Goal: Task Accomplishment & Management: Complete application form

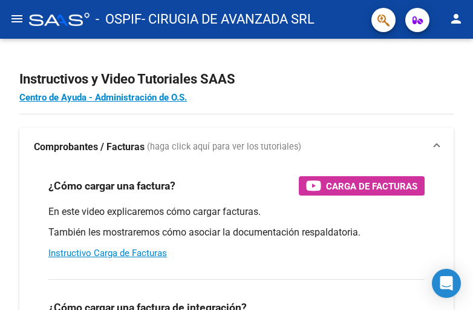
click at [16, 15] on mat-icon "menu" at bounding box center [17, 18] width 15 height 15
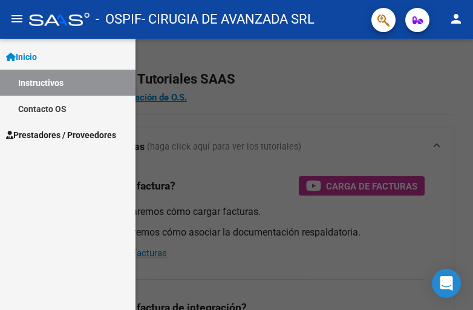
click at [73, 133] on span "Prestadores / Proveedores" at bounding box center [61, 134] width 110 height 13
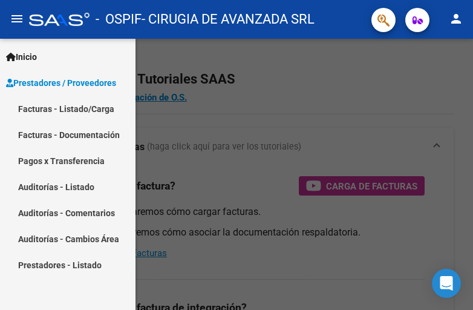
click at [82, 109] on link "Facturas - Listado/Carga" at bounding box center [67, 109] width 135 height 26
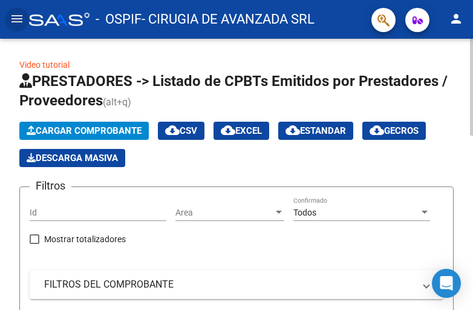
scroll to position [60, 0]
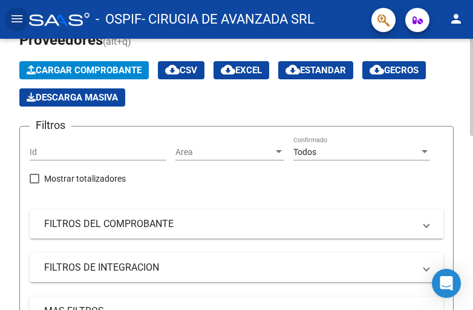
click at [106, 130] on form "Filtros Id Area Area Todos Confirmado Mostrar totalizadores FILTROS DEL COMPROB…" at bounding box center [236, 248] width 434 height 244
click at [108, 144] on div "Id" at bounding box center [98, 148] width 137 height 24
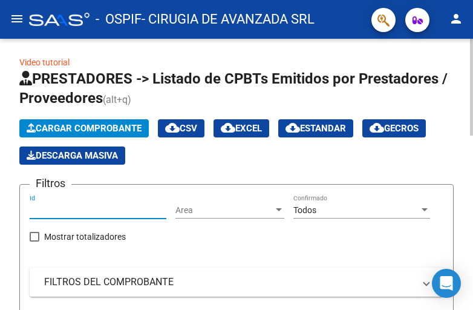
scroll to position [0, 0]
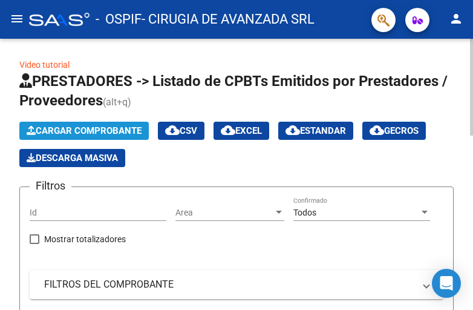
click at [118, 127] on span "Cargar Comprobante" at bounding box center [84, 130] width 115 height 11
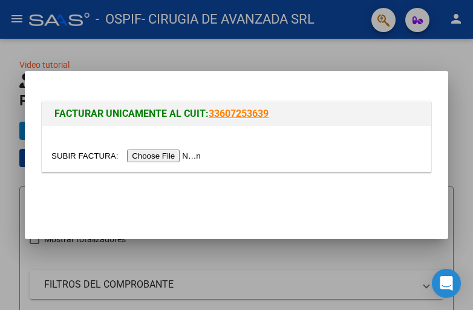
click at [167, 157] on input "file" at bounding box center [127, 155] width 153 height 13
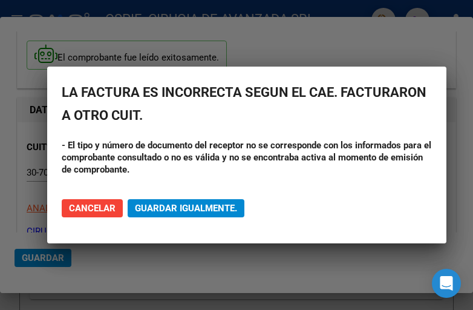
scroll to position [121, 0]
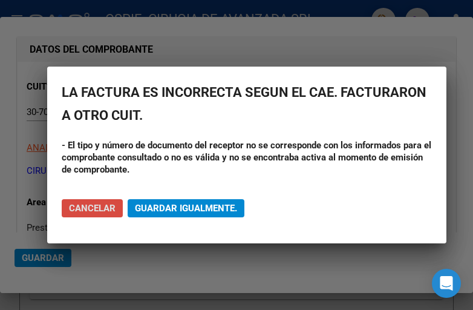
click at [103, 207] on span "Cancelar" at bounding box center [92, 208] width 47 height 11
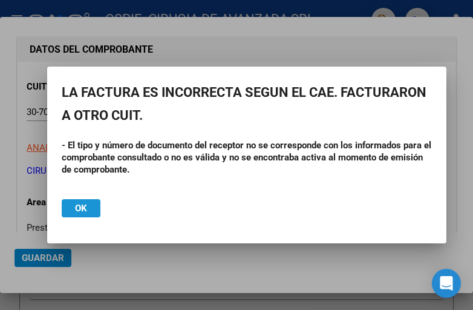
click at [93, 205] on button "Ok" at bounding box center [81, 208] width 39 height 18
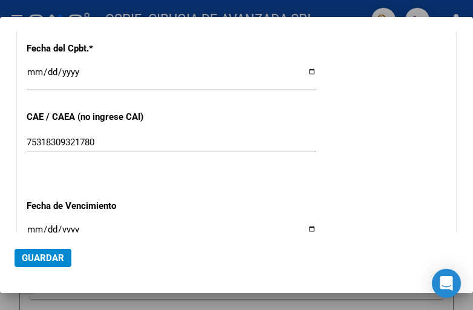
scroll to position [605, 0]
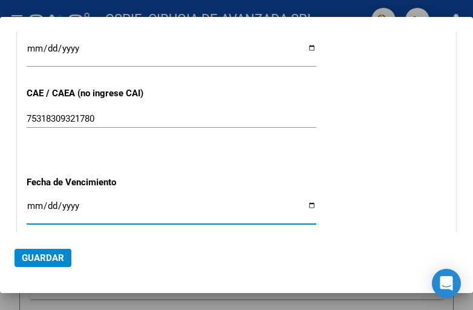
click at [304, 201] on input "Ingresar la fecha" at bounding box center [172, 210] width 290 height 19
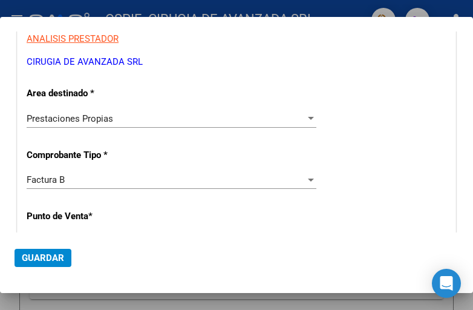
scroll to position [242, 0]
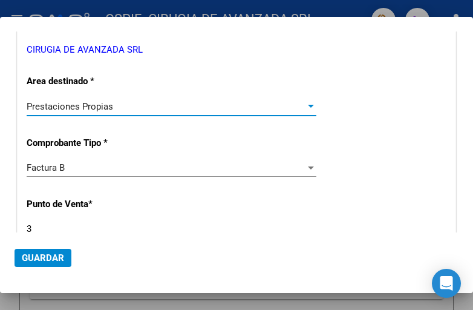
click at [280, 106] on div "Prestaciones Propias" at bounding box center [166, 106] width 279 height 11
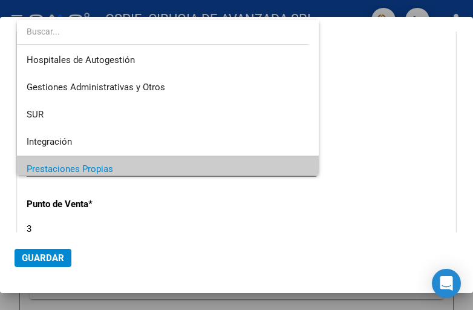
scroll to position [0, 0]
click at [194, 161] on span "Prestaciones Propias" at bounding box center [168, 169] width 282 height 27
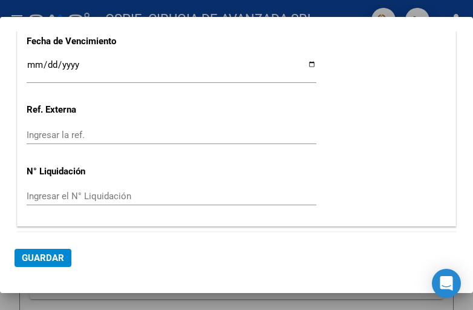
scroll to position [763, 0]
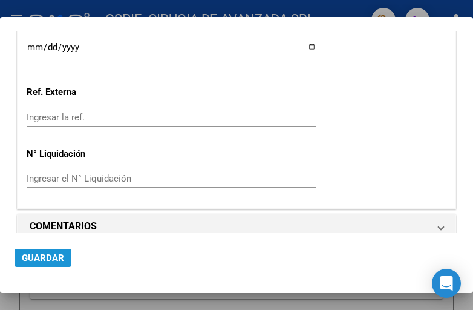
click at [64, 257] on button "Guardar" at bounding box center [43, 257] width 57 height 18
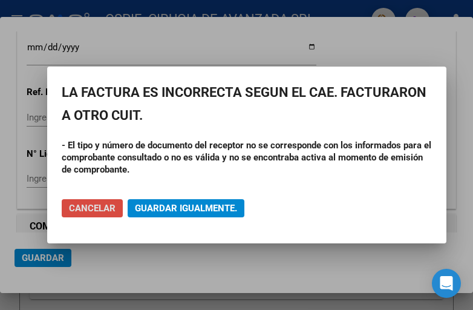
click at [102, 207] on span "Cancelar" at bounding box center [92, 208] width 47 height 11
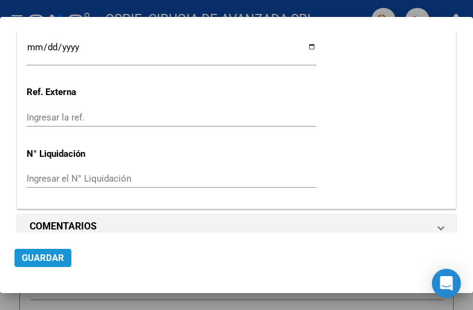
click at [60, 263] on span "Guardar" at bounding box center [43, 257] width 42 height 11
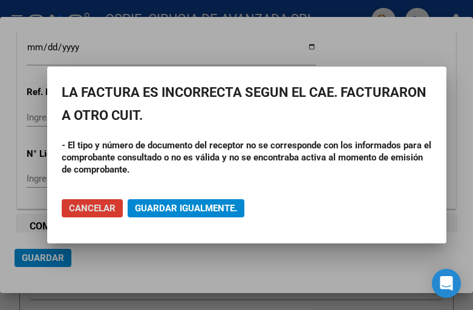
click at [177, 202] on button "Guardar igualmente." at bounding box center [186, 208] width 117 height 18
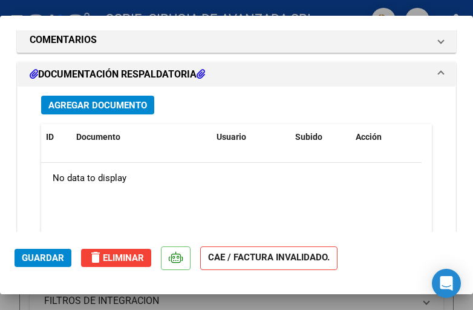
scroll to position [967, 0]
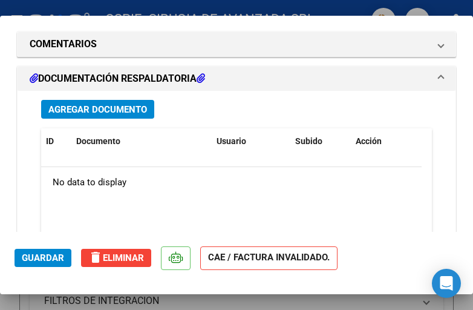
click at [124, 104] on span "Agregar Documento" at bounding box center [97, 109] width 99 height 11
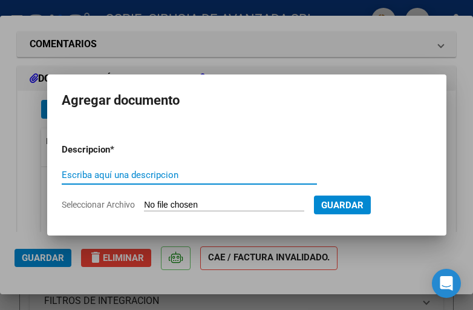
click at [171, 173] on input "Escriba aquí una descripcion" at bounding box center [189, 174] width 255 height 11
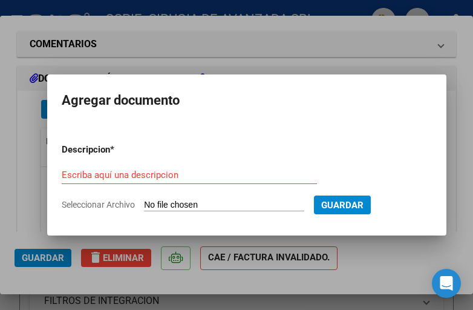
click at [227, 208] on input "Seleccionar Archivo" at bounding box center [224, 204] width 160 height 11
type input "C:\fakepath\OSPSIP FC 4114 ZOROZA NADIA ESTEFANIA DOCUM. RESPALD..pdf"
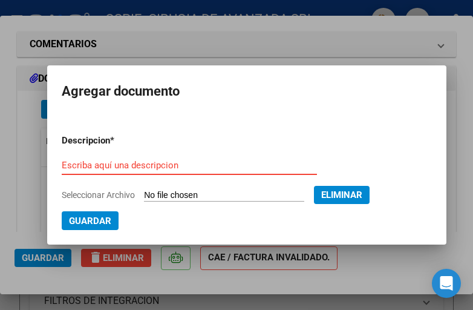
click at [190, 166] on input "Escriba aquí una descripcion" at bounding box center [189, 165] width 255 height 11
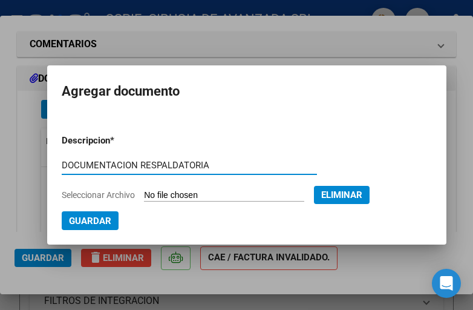
type input "DOCUMENTACION RESPALDATORIA"
drag, startPoint x: 109, startPoint y: 158, endPoint x: 88, endPoint y: 161, distance: 20.7
drag, startPoint x: 88, startPoint y: 161, endPoint x: 82, endPoint y: 164, distance: 6.8
click at [82, 164] on input "DOCUMENTACION RESPALDATORIA" at bounding box center [189, 165] width 255 height 11
drag, startPoint x: 106, startPoint y: 165, endPoint x: 77, endPoint y: 223, distance: 64.6
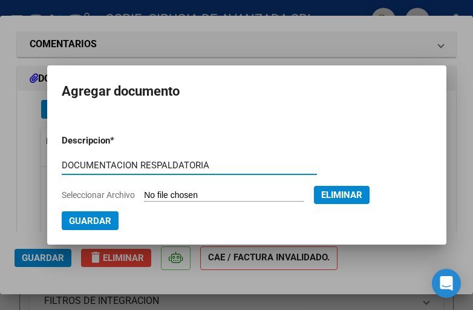
click at [77, 223] on span "Guardar" at bounding box center [90, 220] width 42 height 11
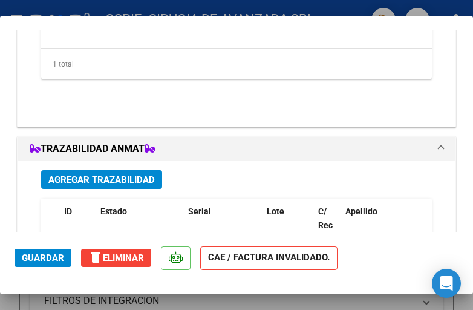
scroll to position [1207, 0]
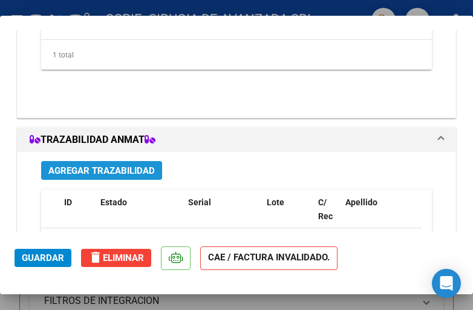
click at [131, 165] on span "Agregar Trazabilidad" at bounding box center [101, 170] width 106 height 11
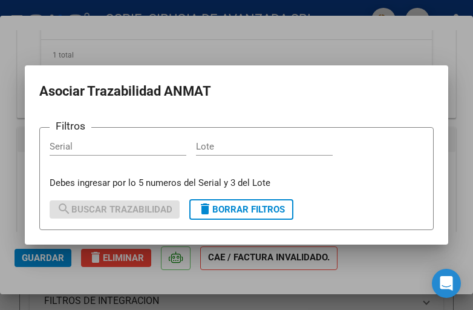
click at [308, 58] on div at bounding box center [236, 155] width 473 height 310
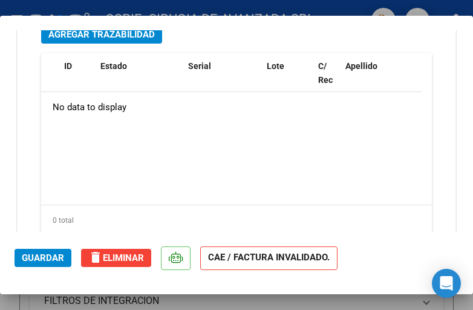
scroll to position [1389, 0]
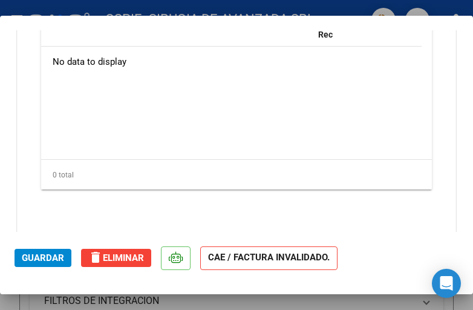
click at [58, 261] on span "Guardar" at bounding box center [43, 257] width 42 height 11
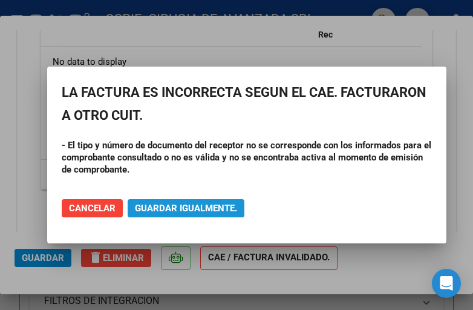
click at [171, 209] on span "Guardar igualmente." at bounding box center [186, 208] width 102 height 11
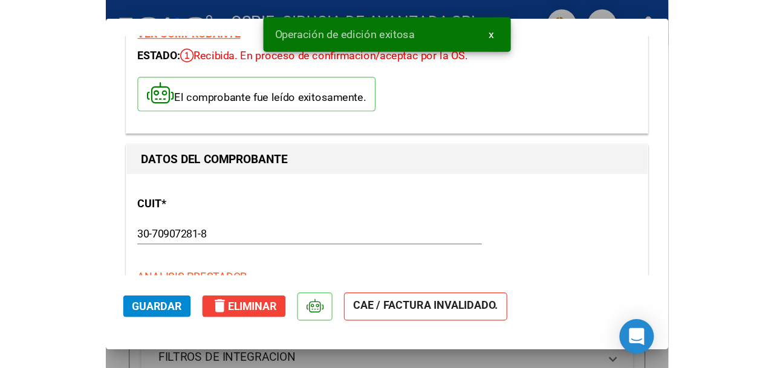
scroll to position [0, 0]
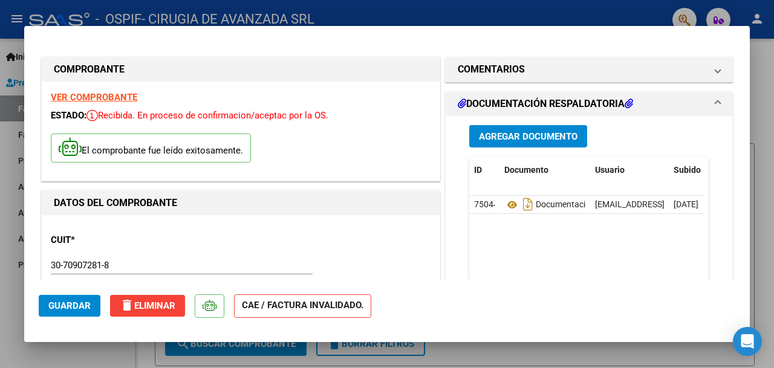
click at [472, 41] on div at bounding box center [387, 184] width 774 height 368
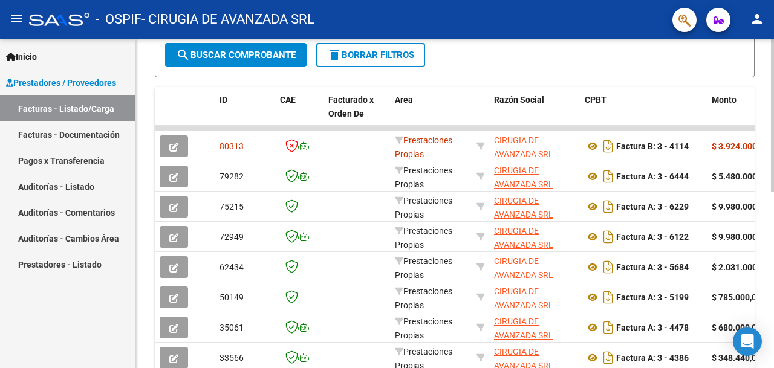
scroll to position [302, 0]
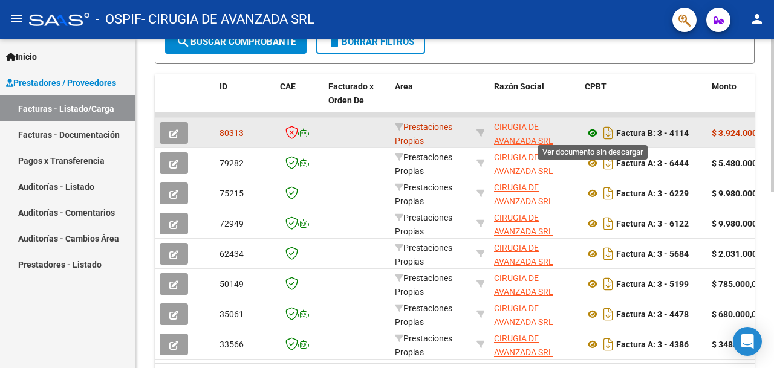
click at [472, 131] on icon at bounding box center [593, 133] width 16 height 15
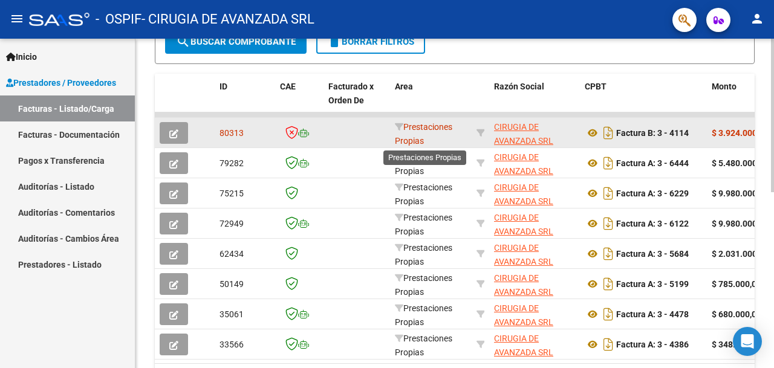
click at [435, 128] on span "Prestaciones Propias" at bounding box center [423, 134] width 57 height 24
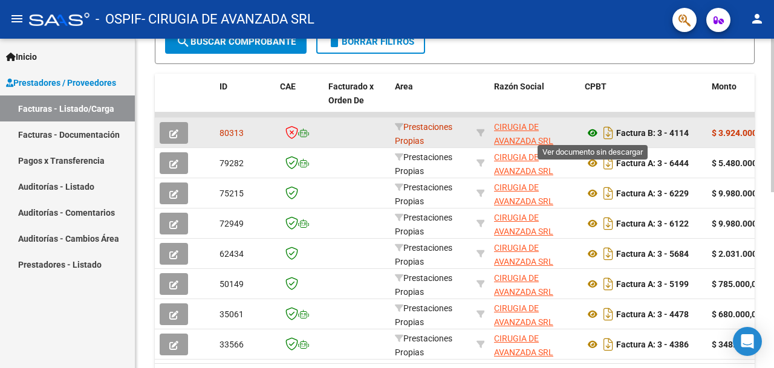
click at [472, 137] on icon at bounding box center [593, 133] width 16 height 15
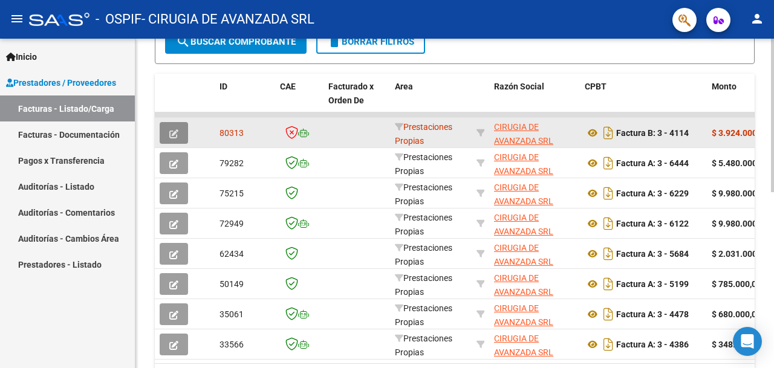
click at [172, 135] on icon "button" at bounding box center [173, 133] width 9 height 9
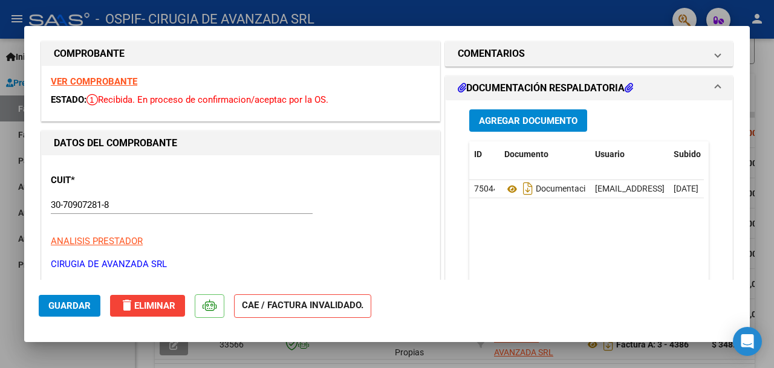
scroll to position [0, 0]
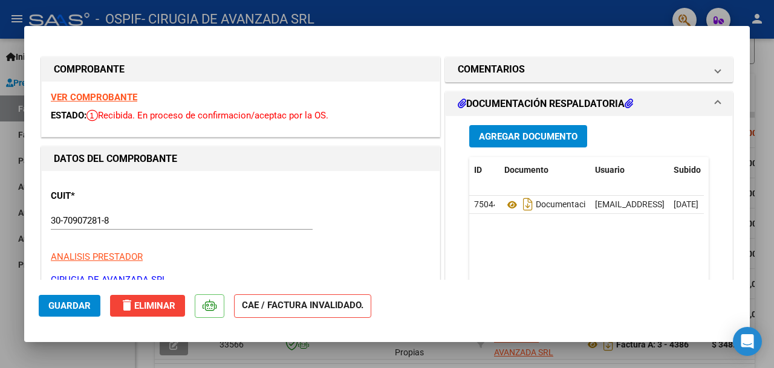
click at [472, 60] on div at bounding box center [387, 184] width 774 height 368
type input "$ 0,00"
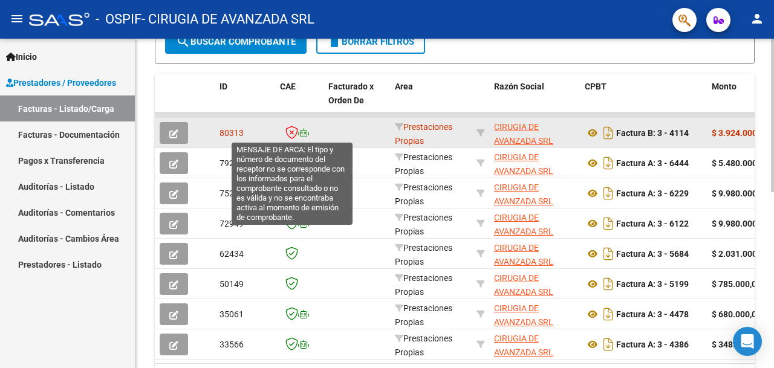
click at [296, 129] on icon at bounding box center [291, 132] width 13 height 13
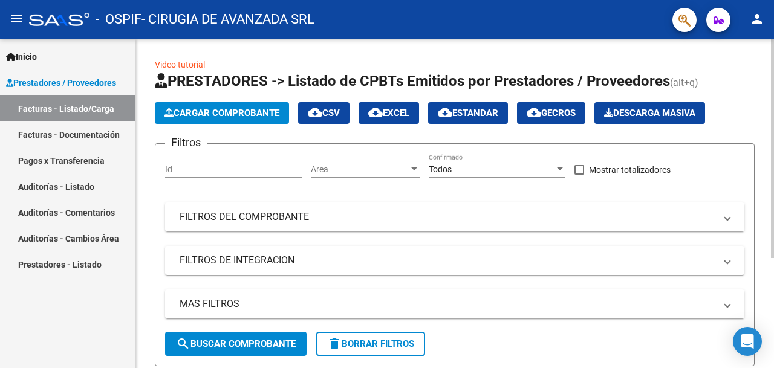
scroll to position [166, 0]
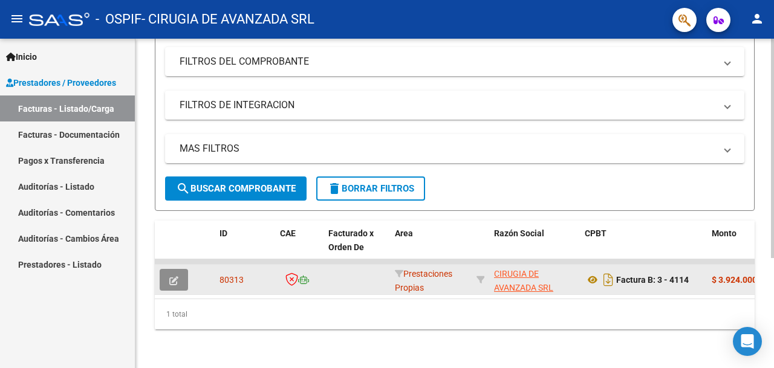
click at [171, 274] on span "button" at bounding box center [173, 279] width 9 height 11
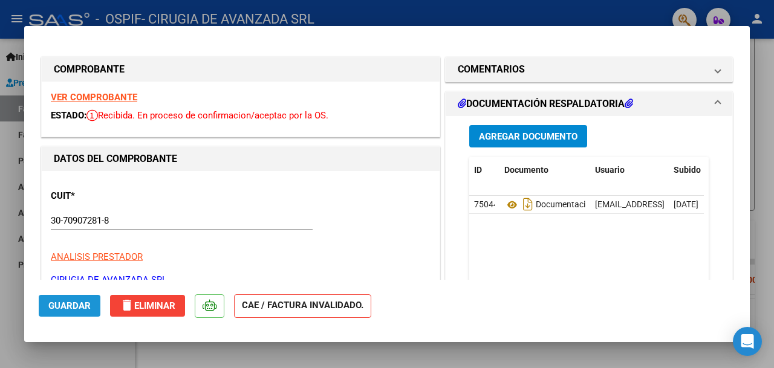
click at [86, 303] on span "Guardar" at bounding box center [69, 305] width 42 height 11
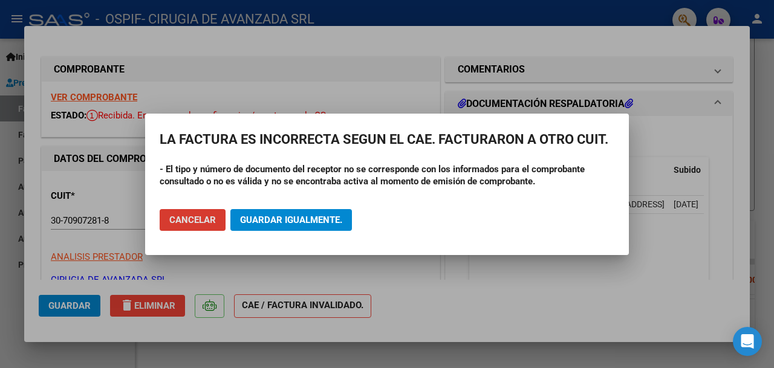
click at [195, 224] on span "Cancelar" at bounding box center [192, 220] width 47 height 11
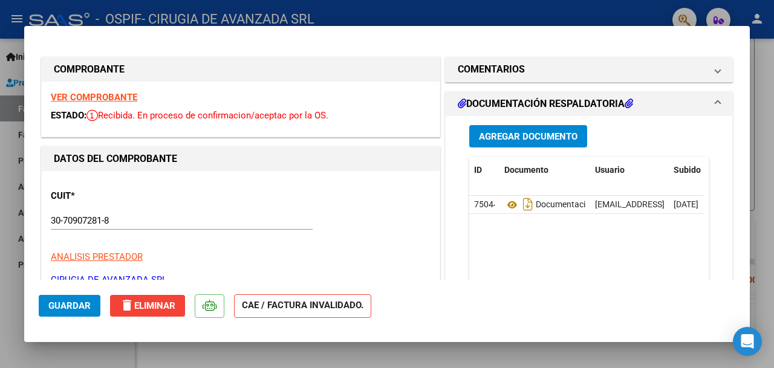
scroll to position [60, 0]
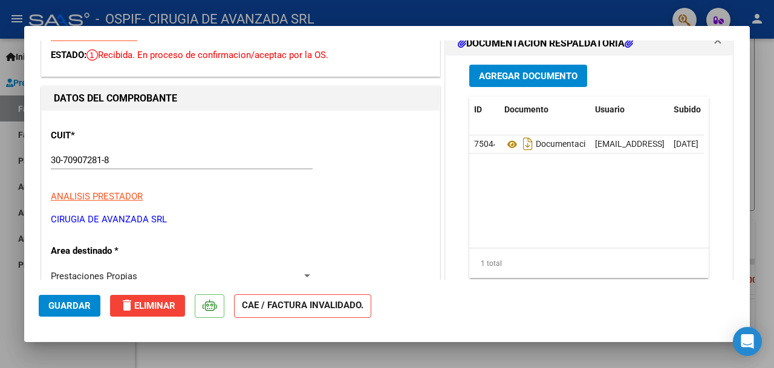
click at [160, 300] on button "delete Eliminar" at bounding box center [147, 306] width 75 height 22
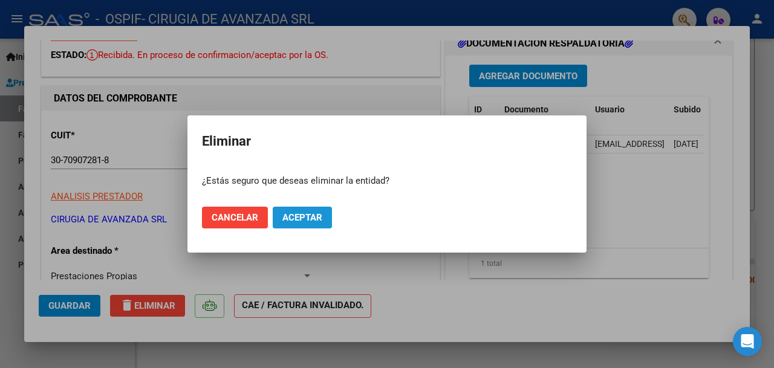
click at [302, 212] on span "Aceptar" at bounding box center [302, 217] width 40 height 11
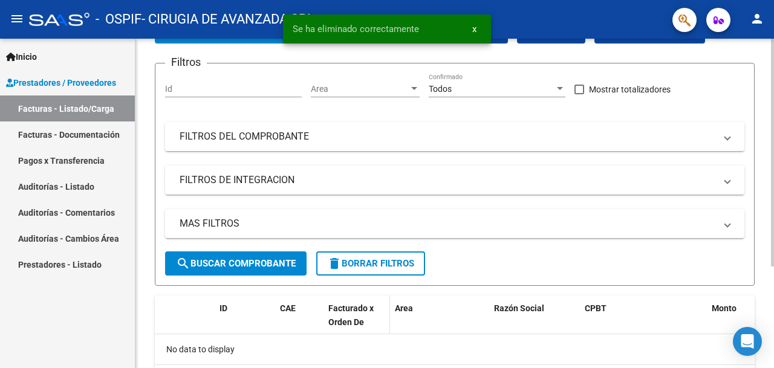
scroll to position [0, 0]
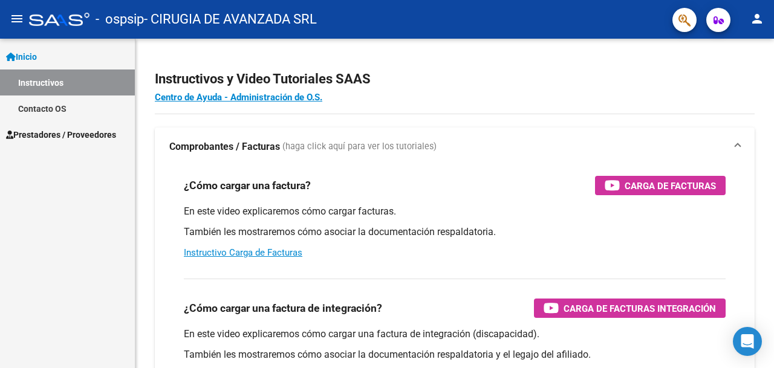
click at [93, 216] on div "Inicio Instructivos Contacto OS Prestadores / Proveedores Facturas - Listado/Ca…" at bounding box center [67, 203] width 135 height 329
click at [623, 91] on h4 "Centro de Ayuda - Administración de O.S." at bounding box center [455, 97] width 600 height 13
drag, startPoint x: 705, startPoint y: 264, endPoint x: 572, endPoint y: 330, distance: 147.9
click at [699, 250] on div "¿Cómo cargar una factura? Carga de Facturas En este video explicaremos cómo car…" at bounding box center [454, 217] width 571 height 103
click at [73, 137] on span "Prestadores / Proveedores" at bounding box center [61, 134] width 110 height 13
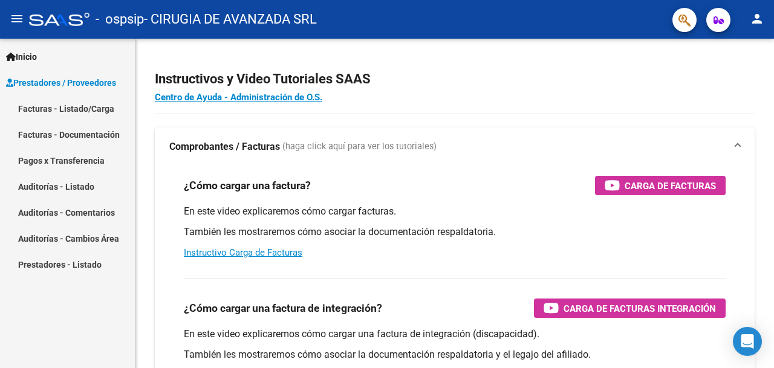
click at [73, 109] on link "Facturas - Listado/Carga" at bounding box center [67, 109] width 135 height 26
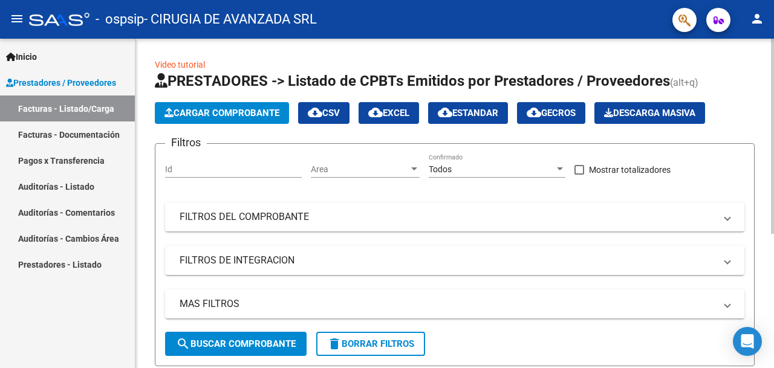
click at [233, 112] on span "Cargar Comprobante" at bounding box center [221, 113] width 115 height 11
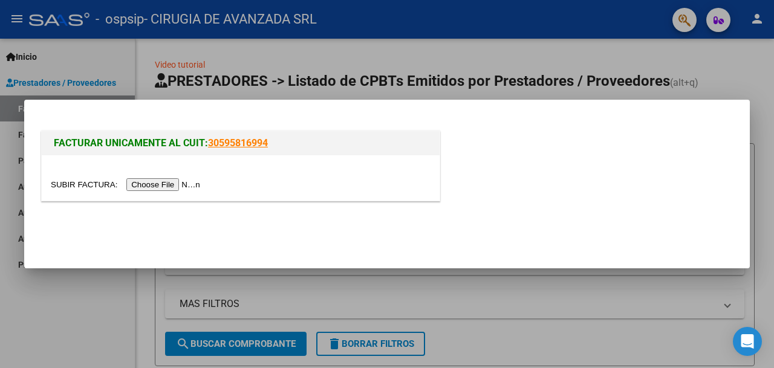
click at [191, 186] on input "file" at bounding box center [127, 184] width 153 height 13
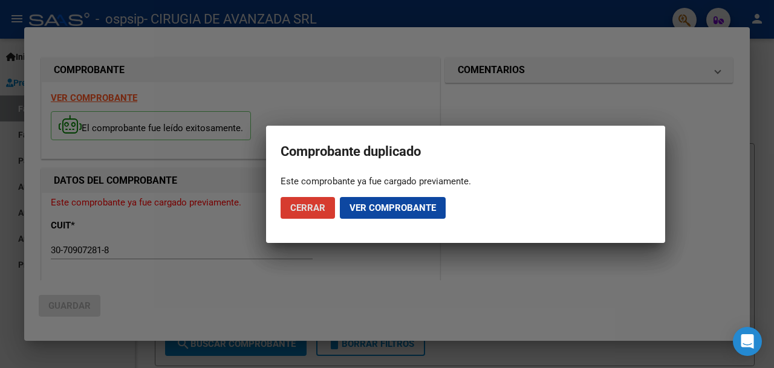
click at [304, 212] on span "Cerrar" at bounding box center [307, 208] width 35 height 11
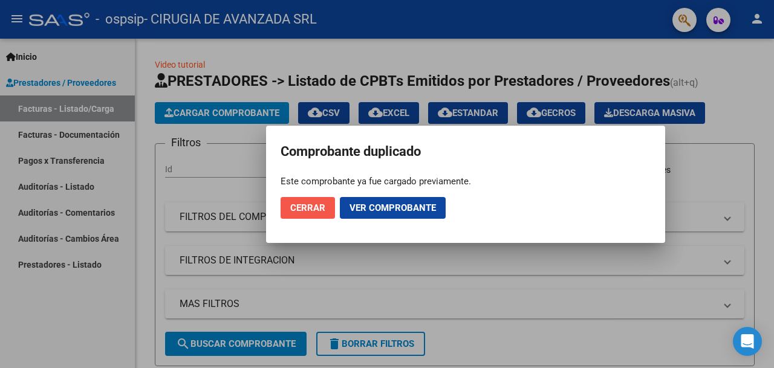
click at [308, 208] on span "Cerrar" at bounding box center [307, 208] width 35 height 11
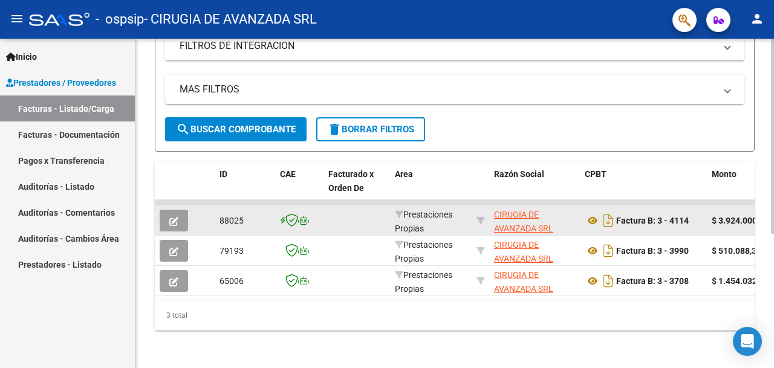
scroll to position [226, 0]
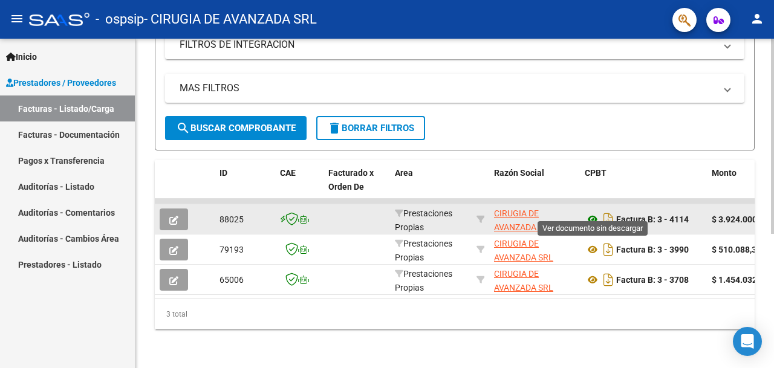
click at [590, 212] on icon at bounding box center [593, 219] width 16 height 15
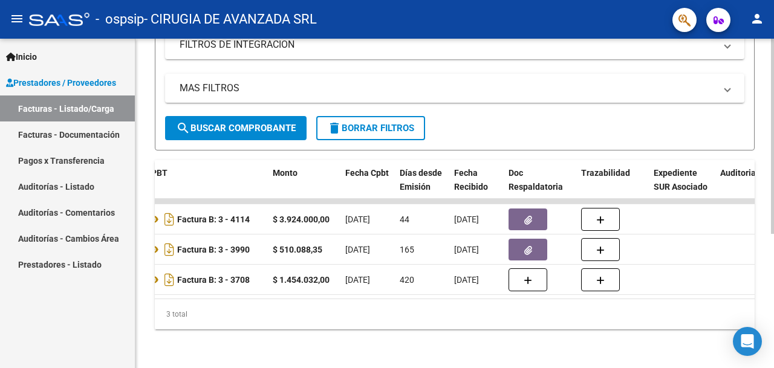
scroll to position [0, 435]
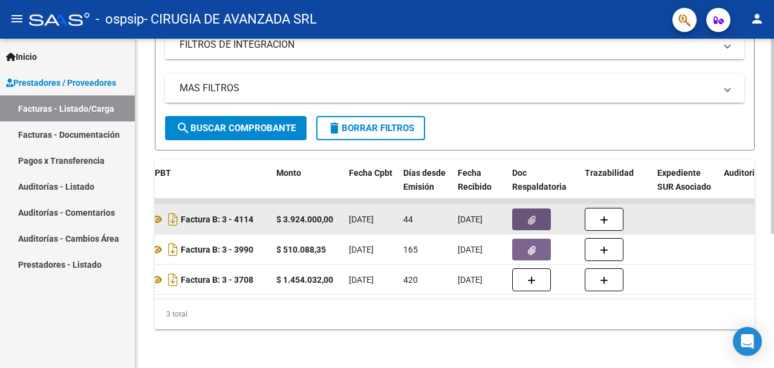
click at [523, 209] on button "button" at bounding box center [531, 220] width 39 height 22
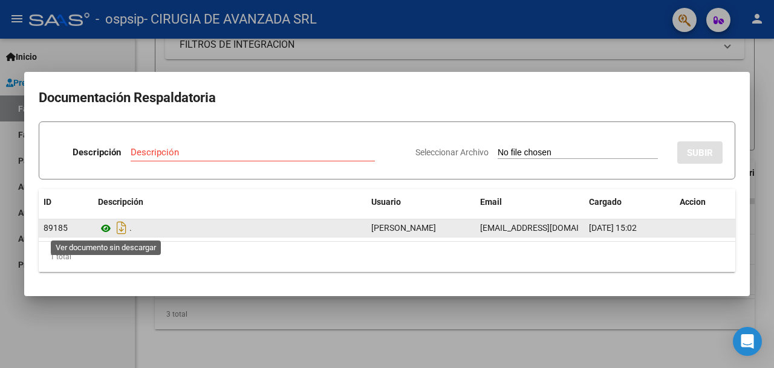
click at [108, 229] on icon at bounding box center [106, 228] width 16 height 15
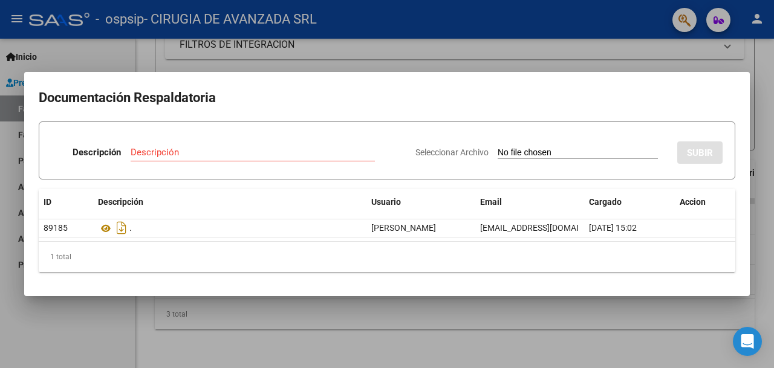
click at [769, 68] on div at bounding box center [387, 184] width 774 height 368
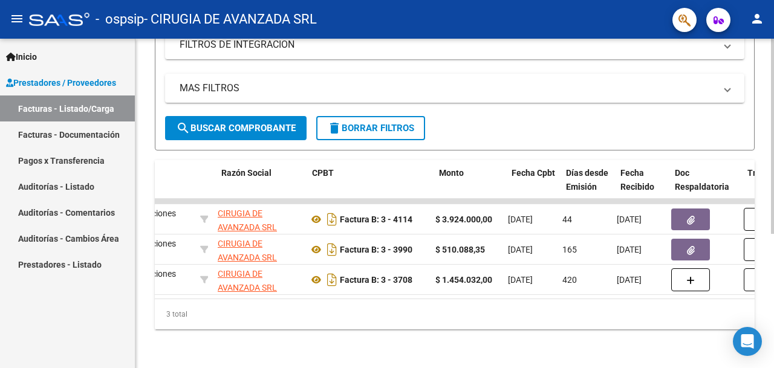
scroll to position [0, 233]
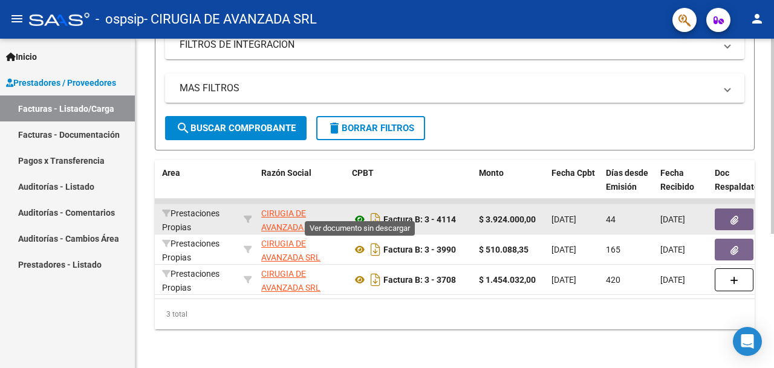
click at [360, 212] on icon at bounding box center [360, 219] width 16 height 15
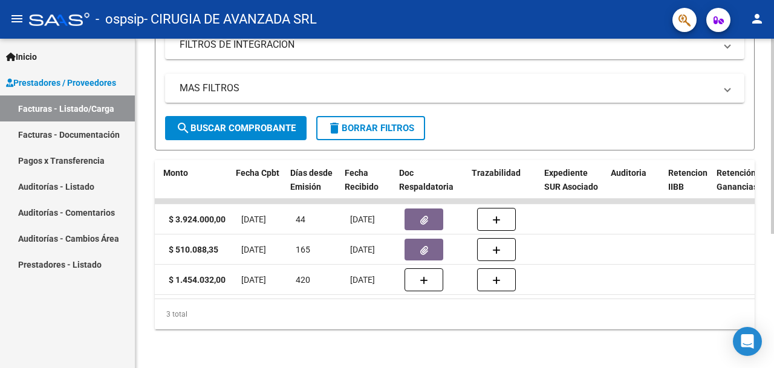
scroll to position [0, 548]
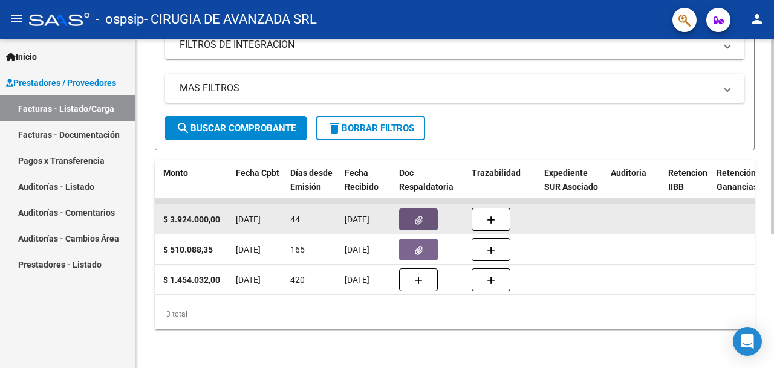
click at [413, 210] on button "button" at bounding box center [418, 220] width 39 height 22
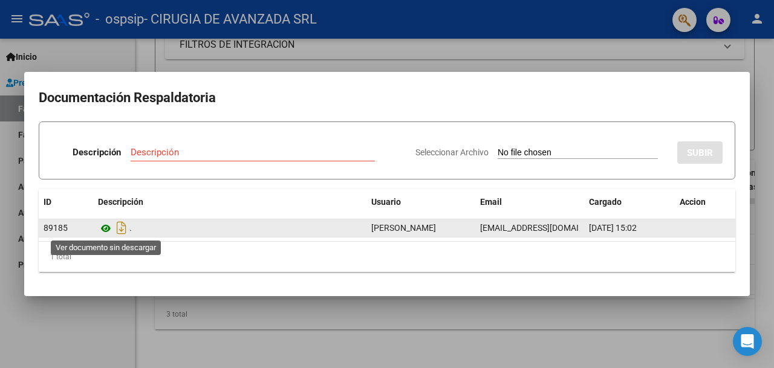
click at [102, 226] on icon at bounding box center [106, 228] width 16 height 15
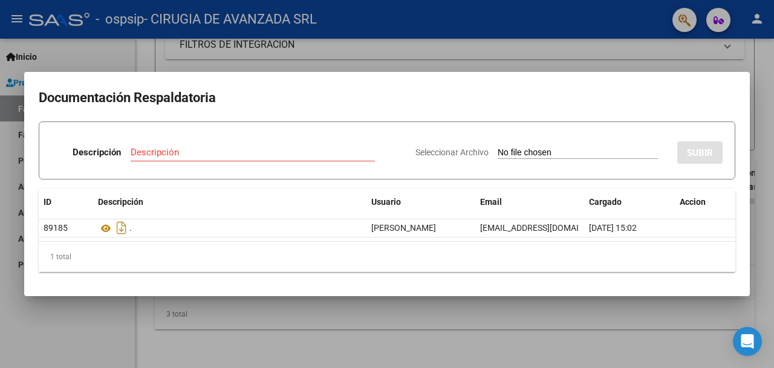
click at [766, 61] on div at bounding box center [387, 184] width 774 height 368
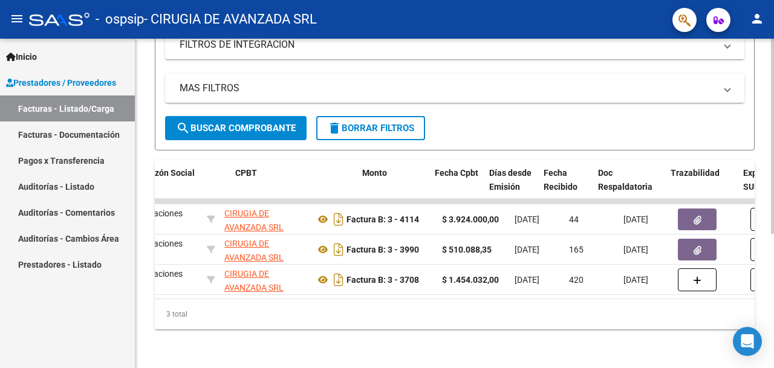
scroll to position [0, 389]
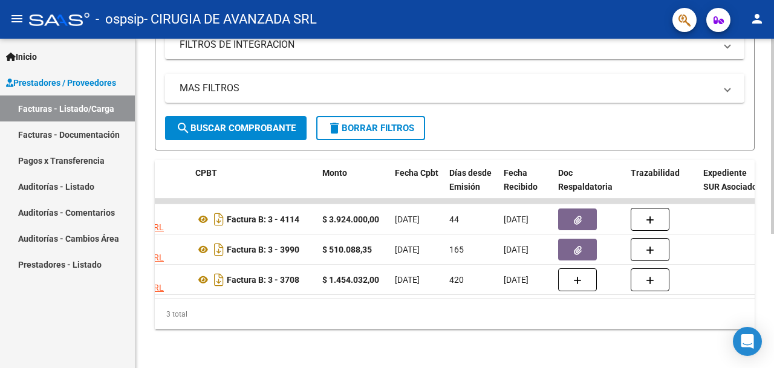
drag, startPoint x: 300, startPoint y: 299, endPoint x: 293, endPoint y: 299, distance: 6.6
click at [293, 299] on datatable-body "88025 Prestaciones Propias CIRUGIA DE AVANZADA SRL 30709072818 Factura B: 3 - 4…" at bounding box center [455, 249] width 600 height 100
